Goal: Transaction & Acquisition: Purchase product/service

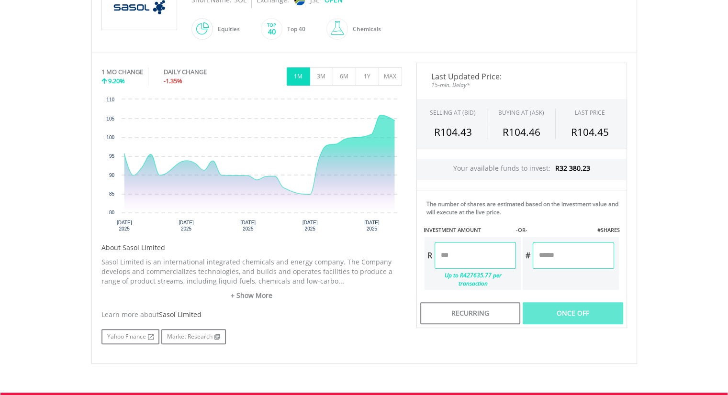
scroll to position [57, 0]
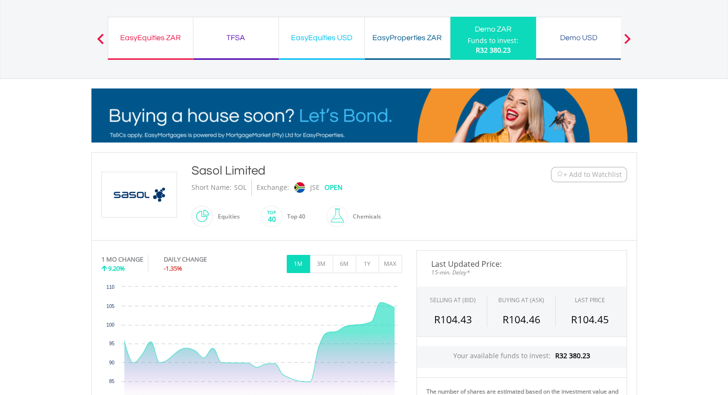
click at [230, 36] on div "TFSA" at bounding box center [236, 37] width 74 height 13
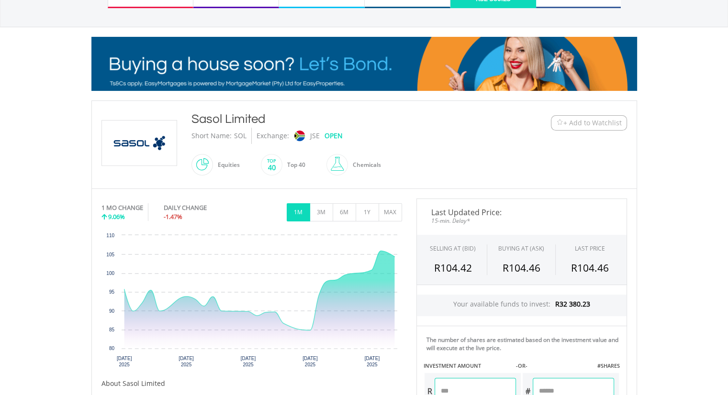
scroll to position [111, 0]
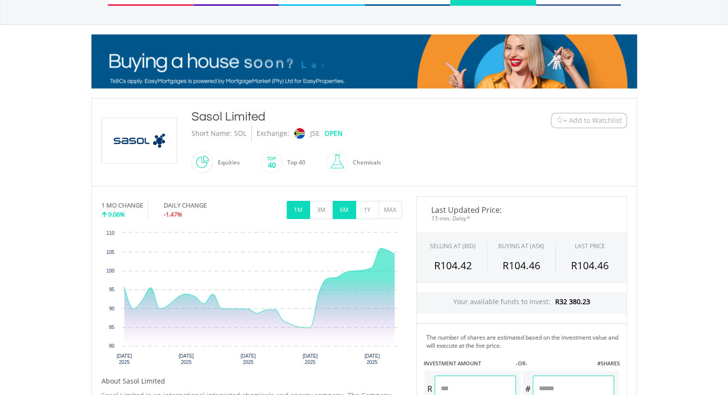
click at [350, 213] on button "6M" at bounding box center [344, 210] width 23 height 18
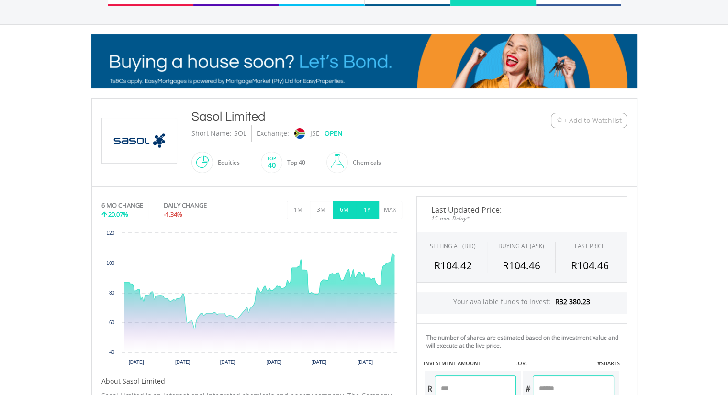
click at [361, 210] on button "1Y" at bounding box center [367, 210] width 23 height 18
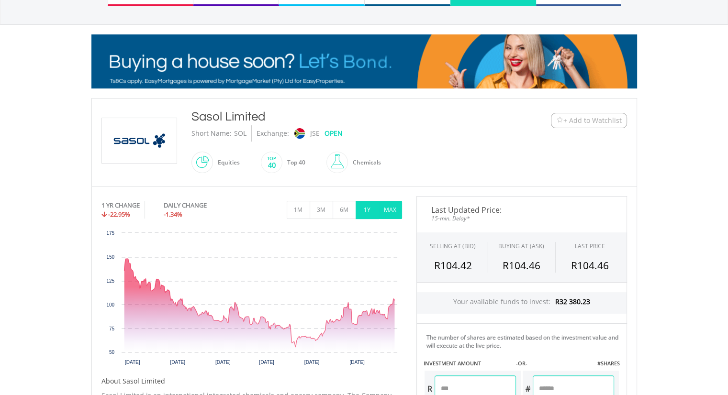
click at [385, 208] on button "MAX" at bounding box center [390, 210] width 23 height 18
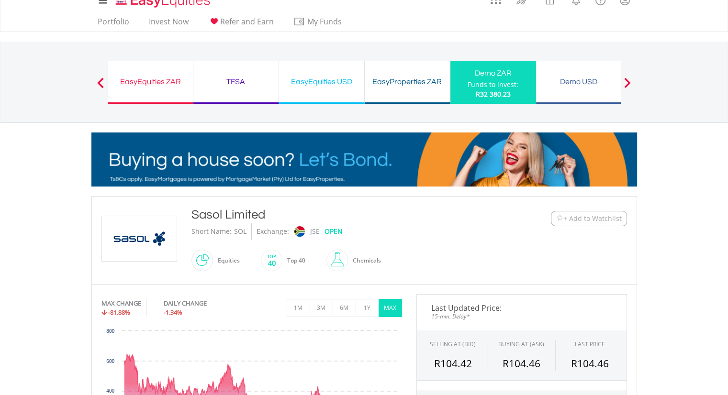
scroll to position [0, 0]
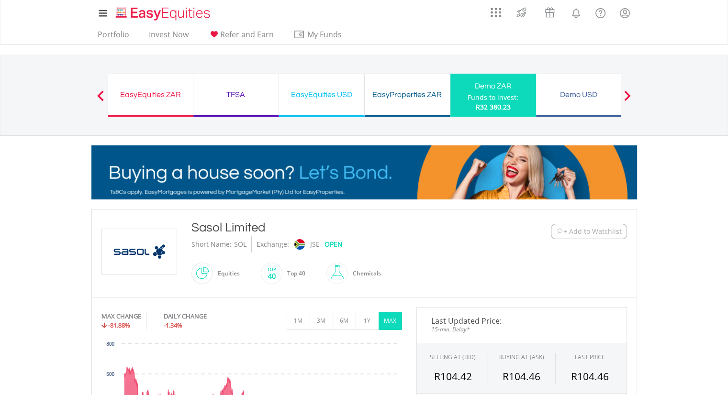
click at [256, 92] on div "TFSA" at bounding box center [236, 94] width 74 height 13
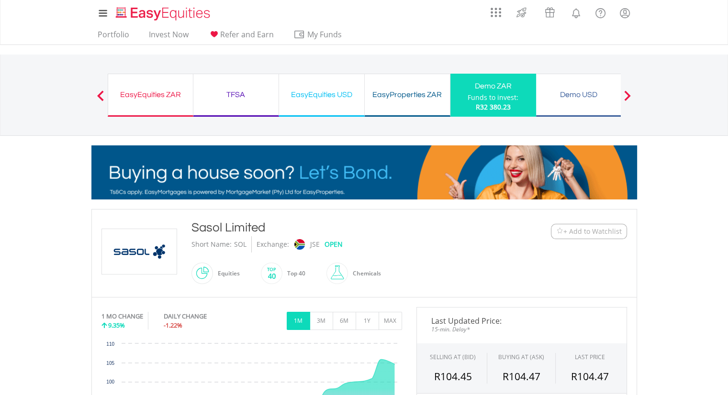
click at [159, 93] on div "EasyEquities ZAR" at bounding box center [150, 94] width 73 height 13
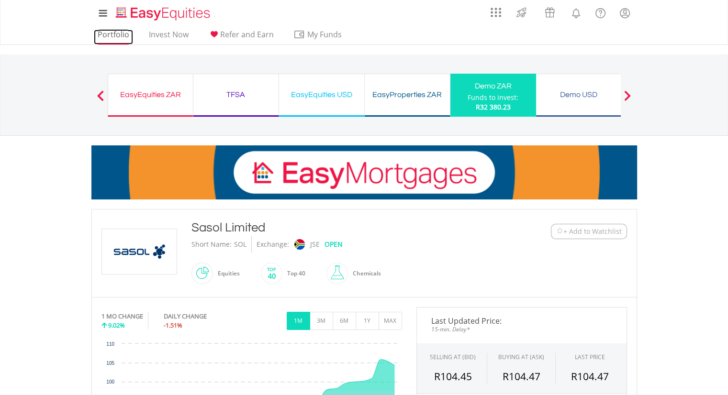
click at [117, 32] on link "Portfolio" at bounding box center [113, 37] width 39 height 15
